Goal: Register for event/course

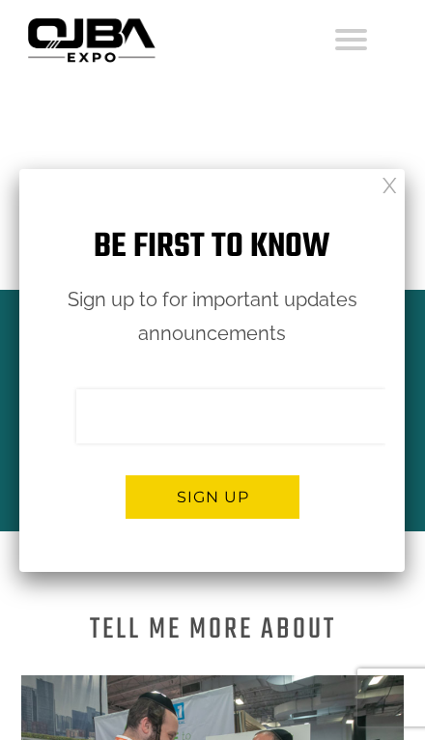
click at [257, 467] on div "*******" at bounding box center [212, 432] width 347 height 86
click at [276, 418] on input "email" at bounding box center [230, 416] width 309 height 54
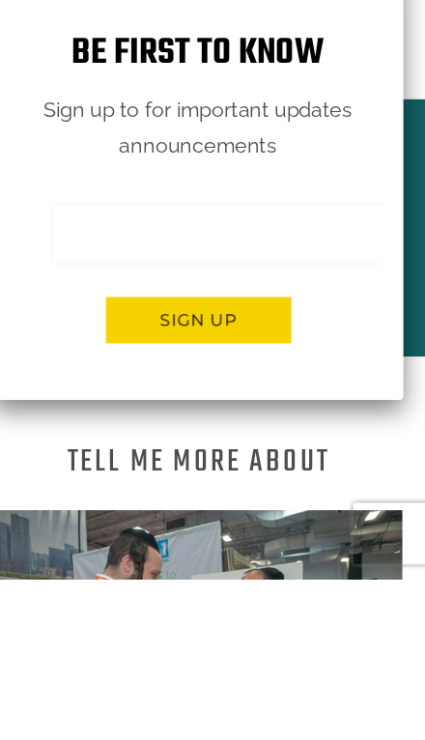
click at [260, 618] on h1 "Tell me more About" at bounding box center [213, 629] width 246 height 23
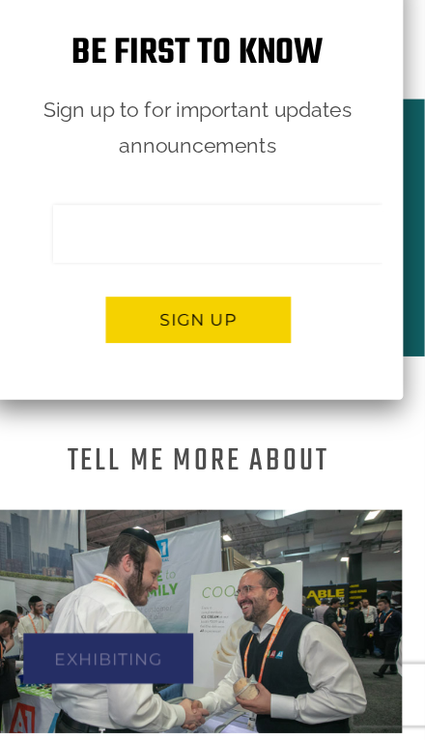
click at [260, 467] on h1 "Tell me more About" at bounding box center [213, 478] width 246 height 23
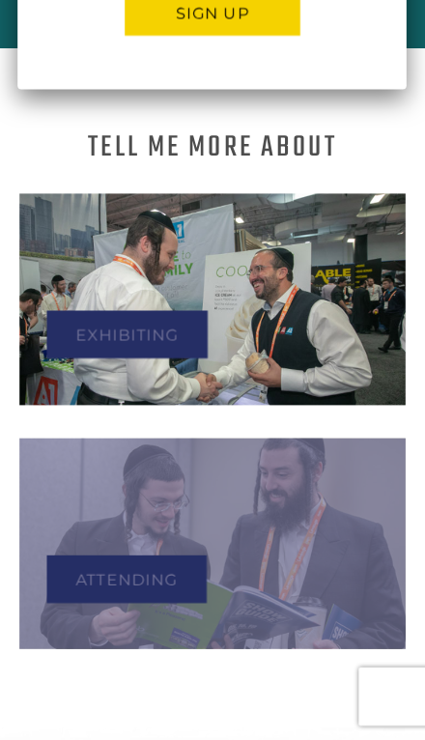
click at [254, 463] on div "Attending" at bounding box center [212, 547] width 383 height 210
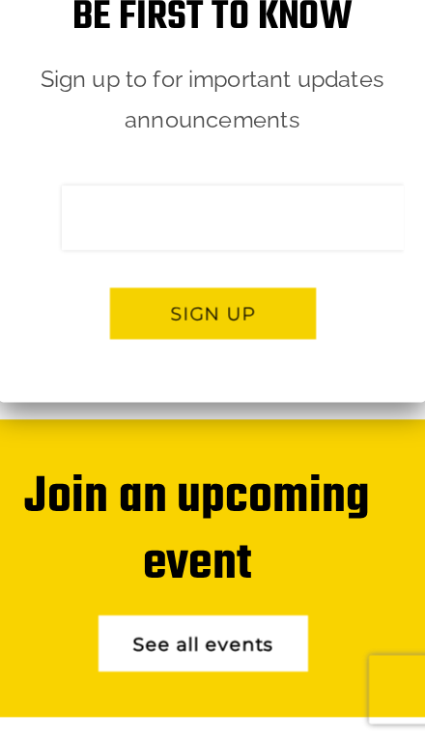
click at [45, 277] on div "Be first to know Sign up to for important updates announcements Sign me up for …" at bounding box center [225, 253] width 360 height 403
